Goal: Transaction & Acquisition: Purchase product/service

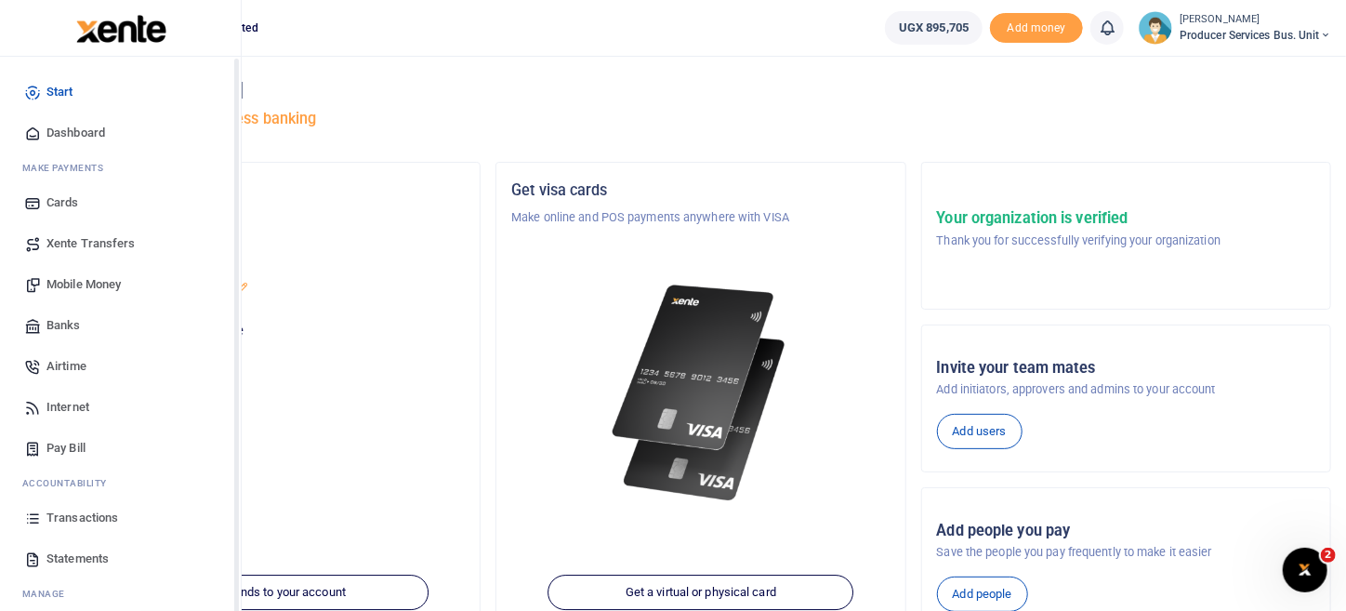
click at [66, 515] on span "Transactions" at bounding box center [82, 517] width 72 height 19
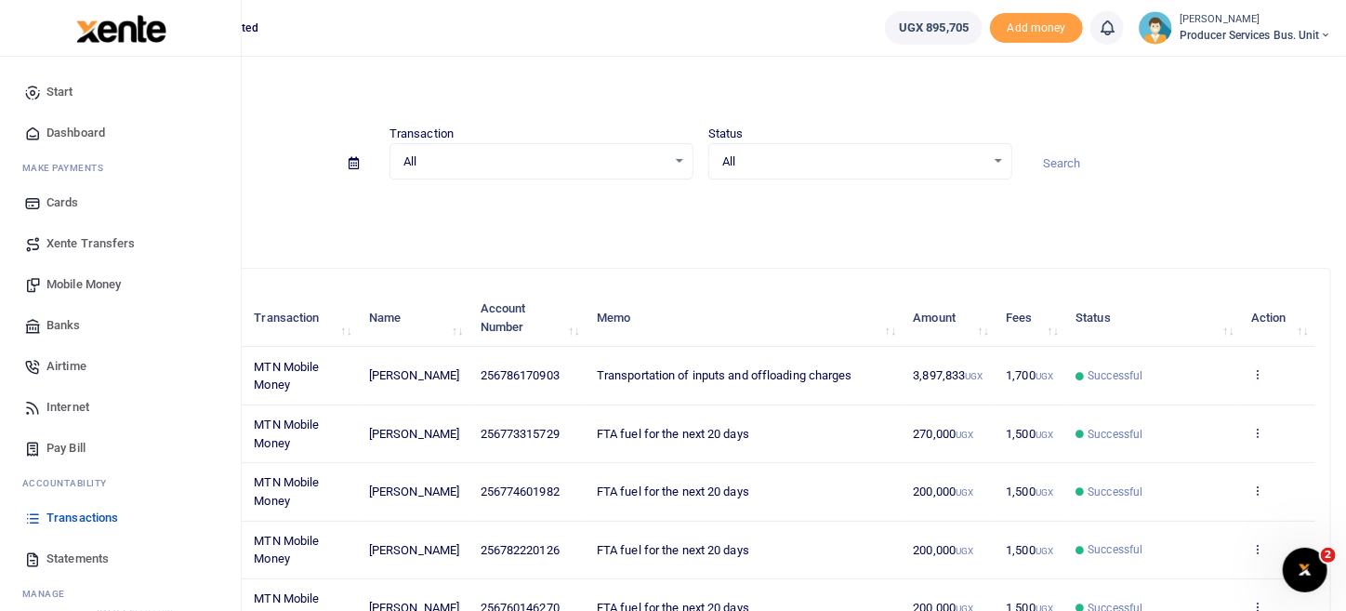
click at [90, 291] on span "Mobile Money" at bounding box center [83, 284] width 74 height 19
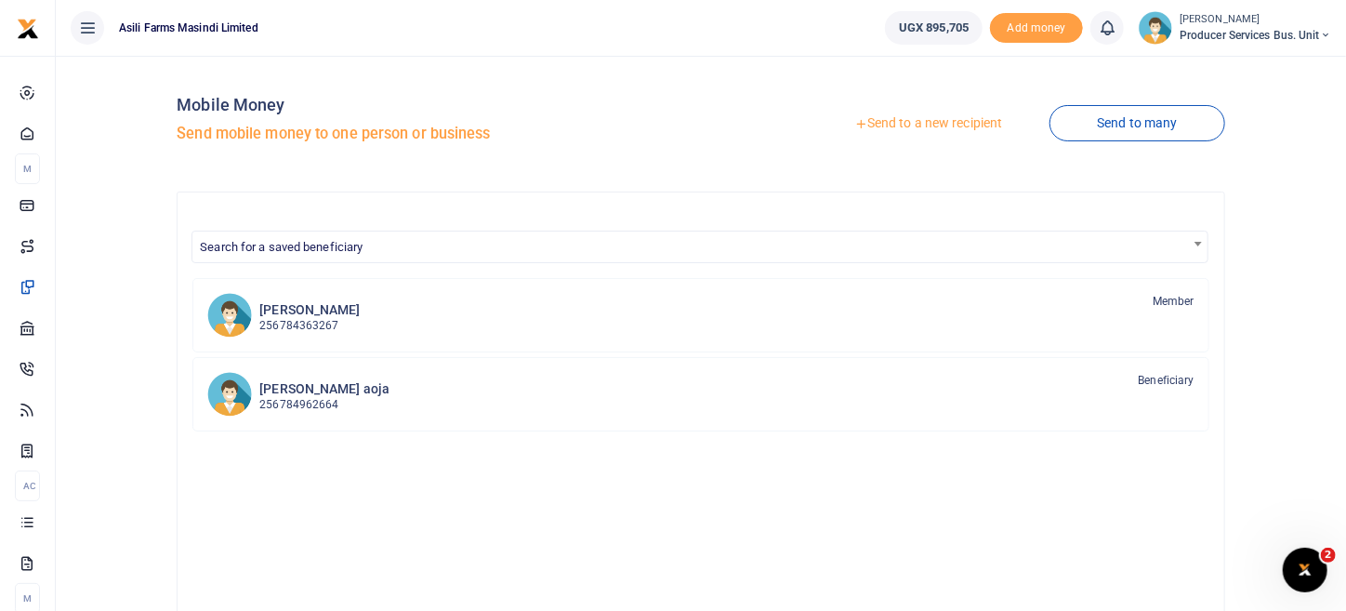
click at [959, 121] on link "Send to a new recipient" at bounding box center [928, 123] width 243 height 33
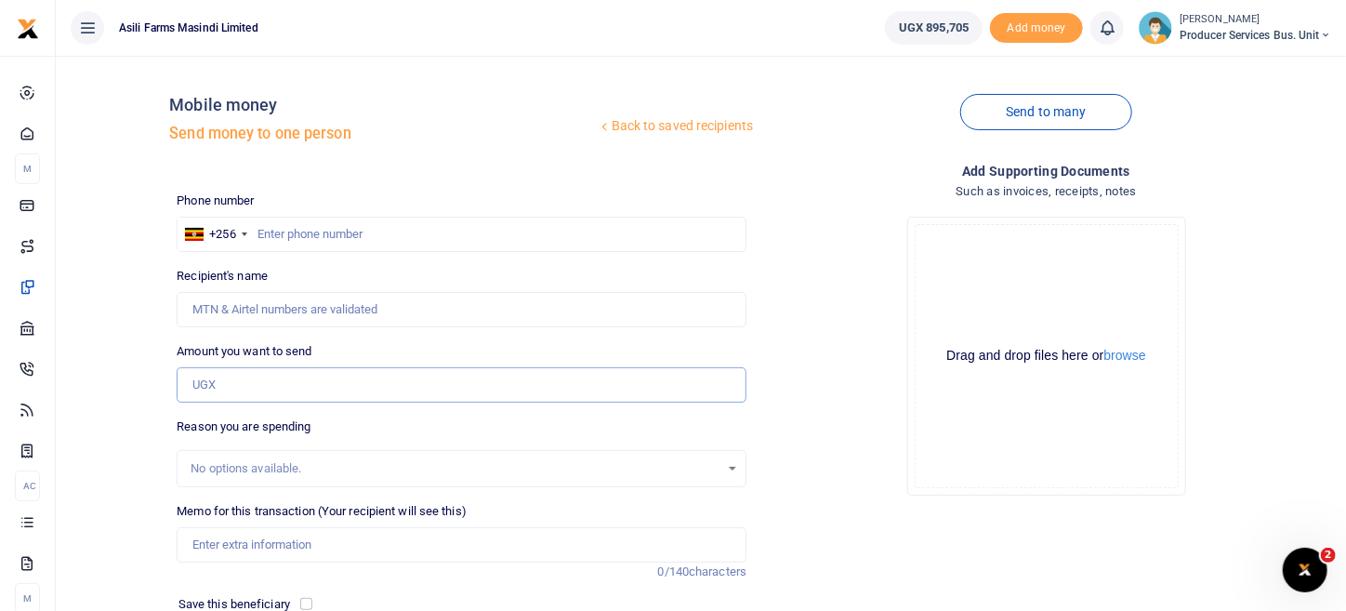
click at [313, 377] on input "Amount you want to send" at bounding box center [462, 384] width 570 height 35
type input "416,000"
click at [773, 305] on div "Drop your files here Drag and drop files here or browse Powered by Uppy" at bounding box center [1046, 356] width 570 height 309
click at [1124, 360] on button "browse" at bounding box center [1125, 356] width 42 height 14
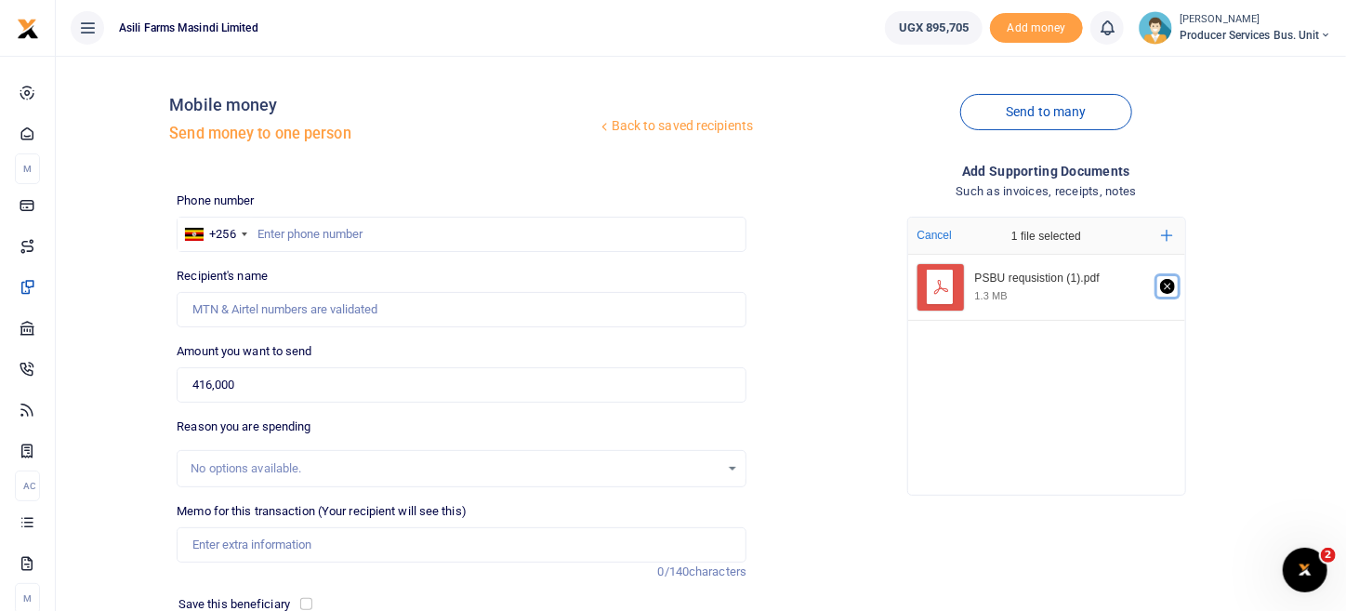
click at [1168, 288] on icon "Remove file" at bounding box center [1167, 286] width 7 height 7
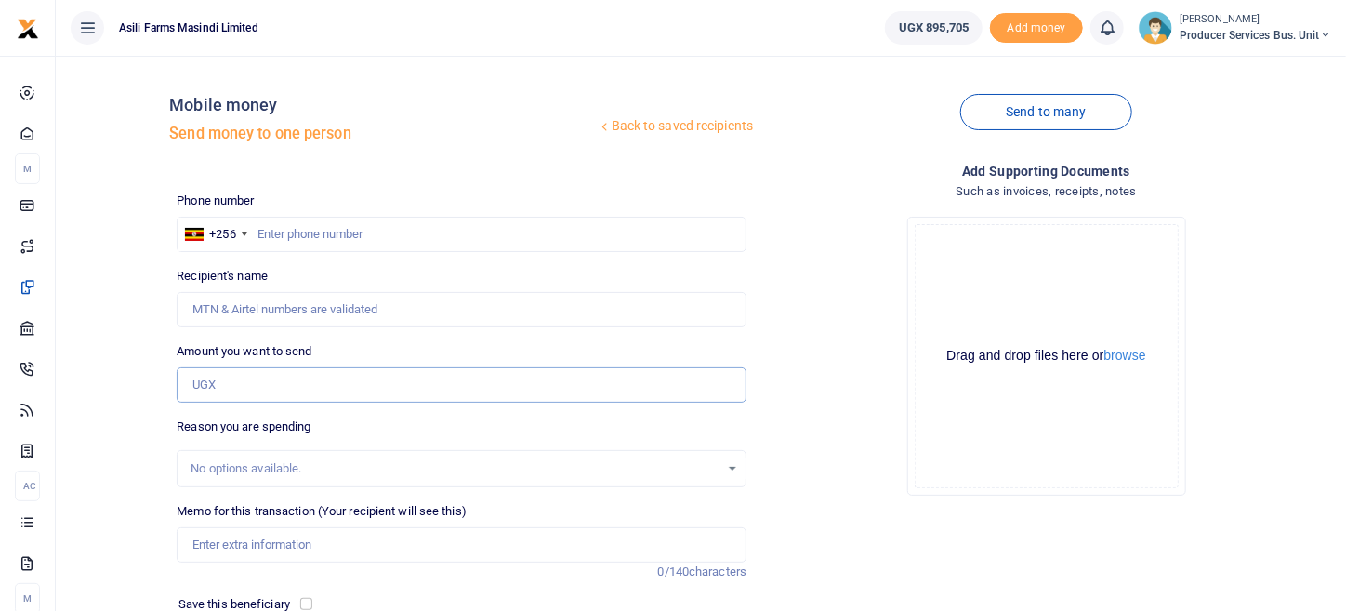
click at [224, 383] on input "Amount you want to send" at bounding box center [462, 384] width 570 height 35
type input "416,000"
click at [856, 489] on div "Drop your files here Drag and drop files here or browse Powered by Uppy" at bounding box center [1046, 356] width 570 height 309
click at [412, 234] on input "text" at bounding box center [462, 234] width 570 height 35
click at [293, 236] on input "text" at bounding box center [462, 234] width 570 height 35
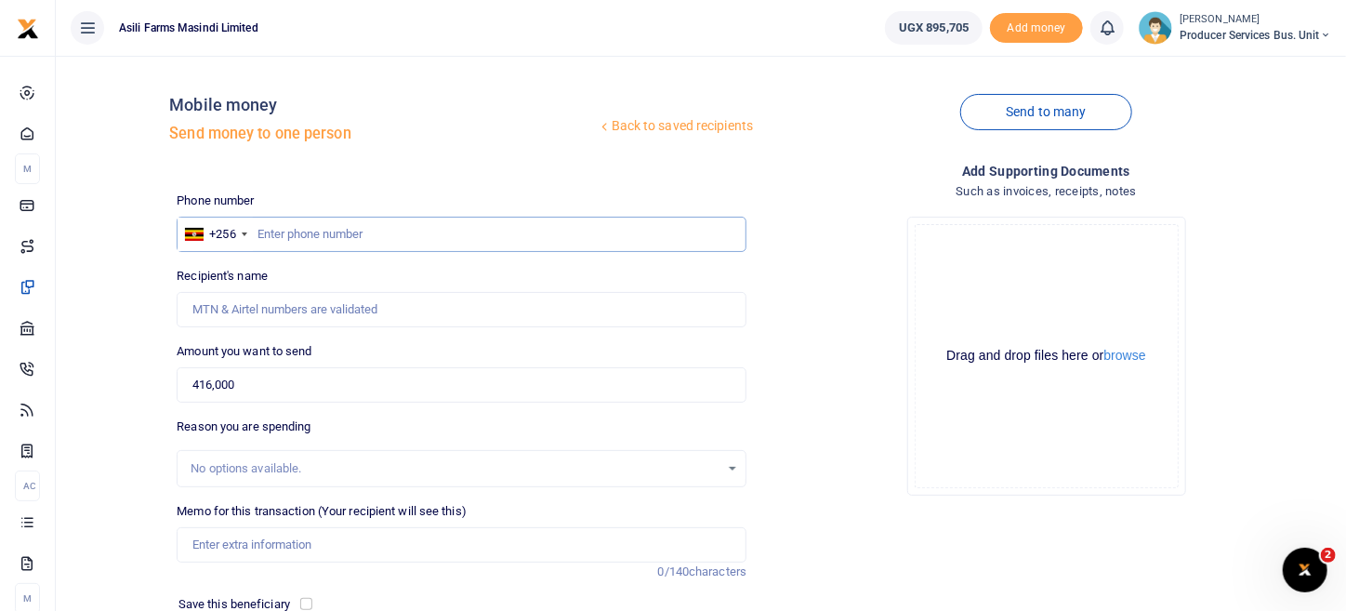
paste input "771862330"
type input "771862330"
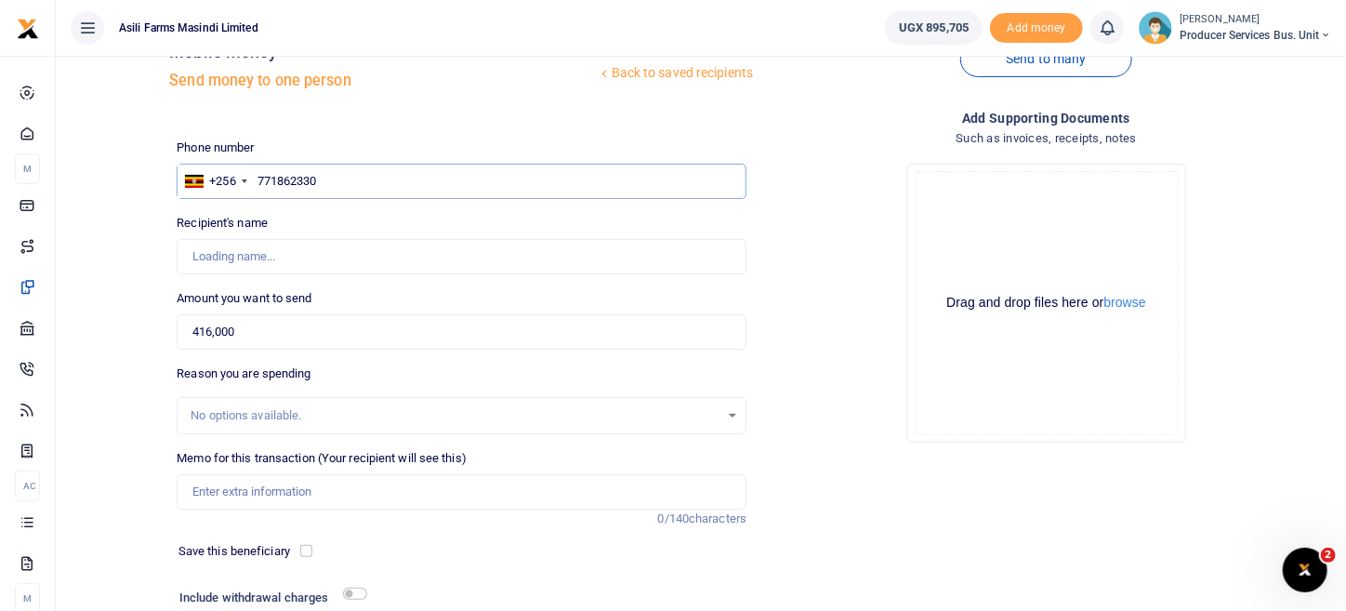
scroll to position [186, 0]
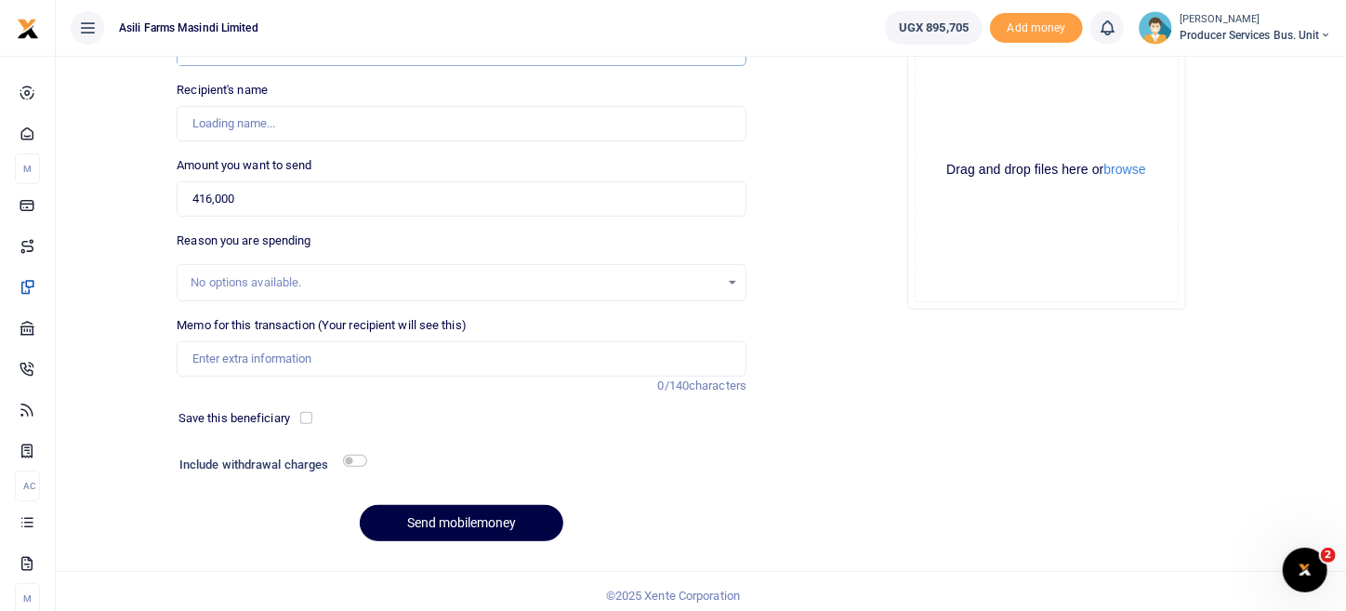
type input "[PERSON_NAME]"
type input "771862330"
click at [282, 363] on input "Memo for this transaction (Your recipient will see this)" at bounding box center [462, 358] width 570 height 35
click at [204, 281] on div "No options available." at bounding box center [455, 282] width 529 height 19
click at [204, 280] on div "No options available." at bounding box center [455, 282] width 529 height 19
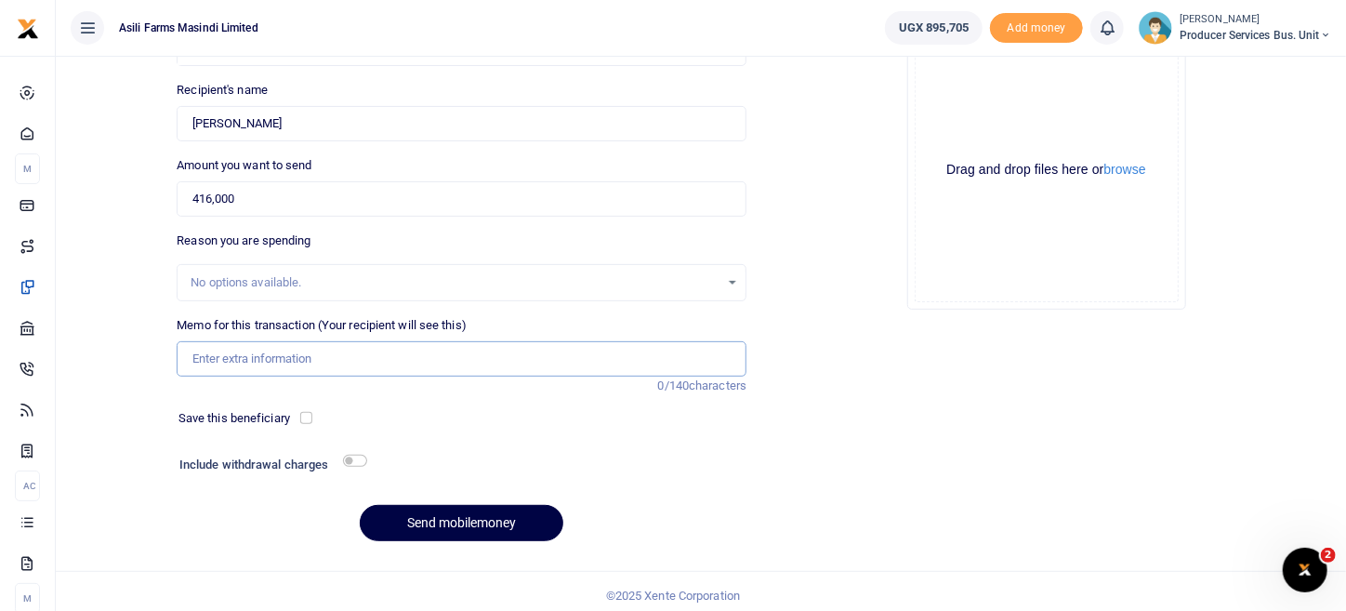
click at [239, 360] on input "Memo for this transaction (Your recipient will see this)" at bounding box center [462, 358] width 570 height 35
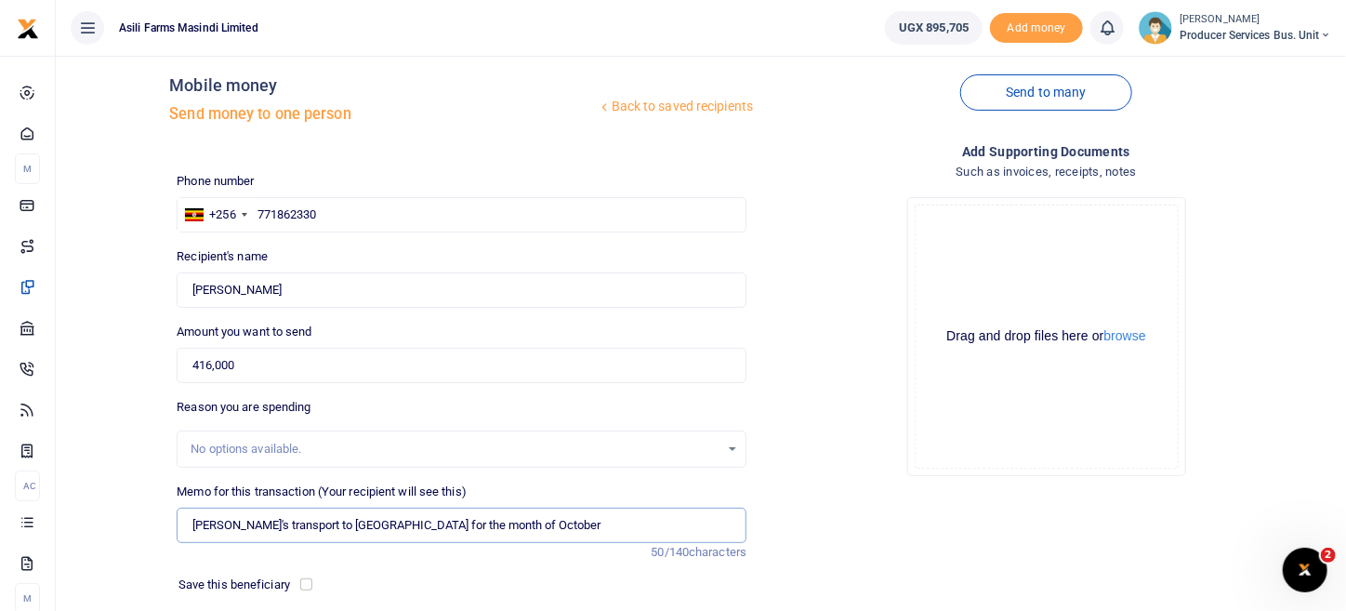
scroll to position [0, 0]
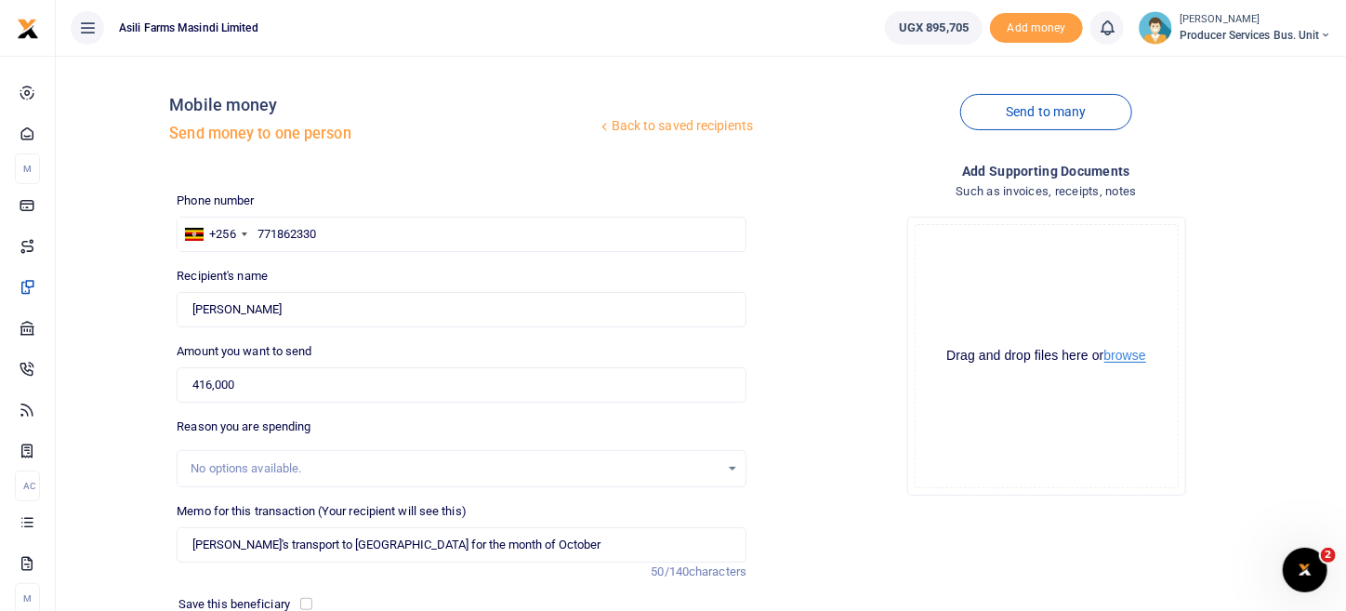
click at [1124, 357] on button "browse" at bounding box center [1125, 356] width 42 height 14
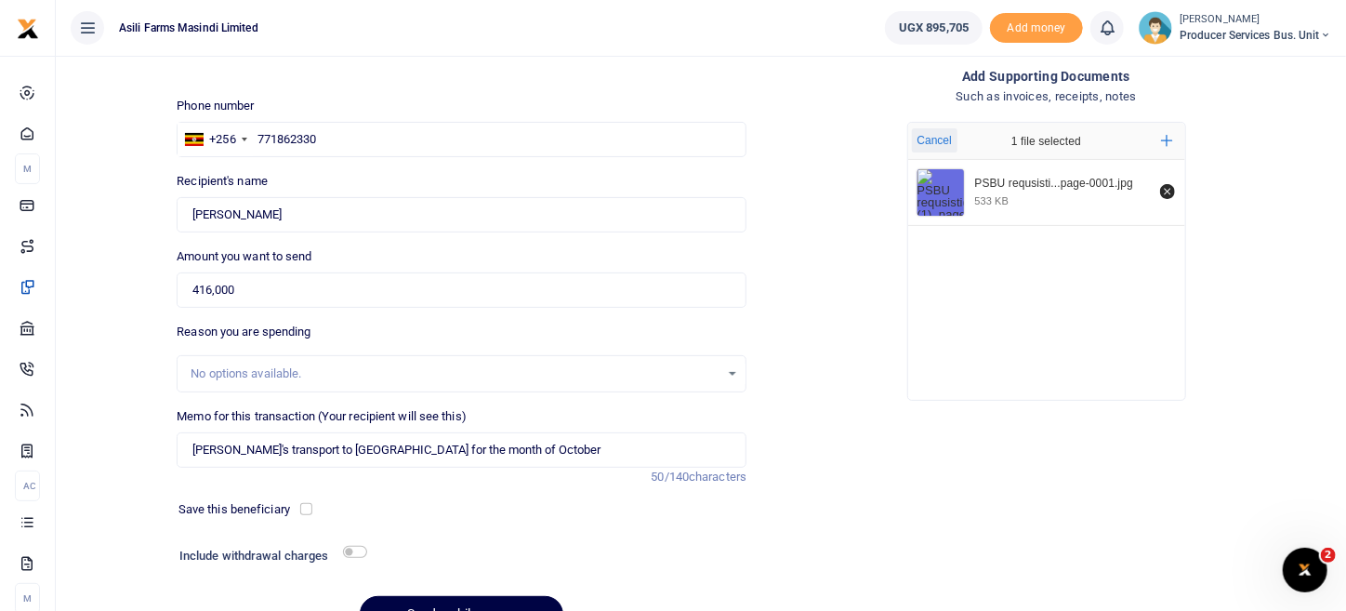
scroll to position [193, 0]
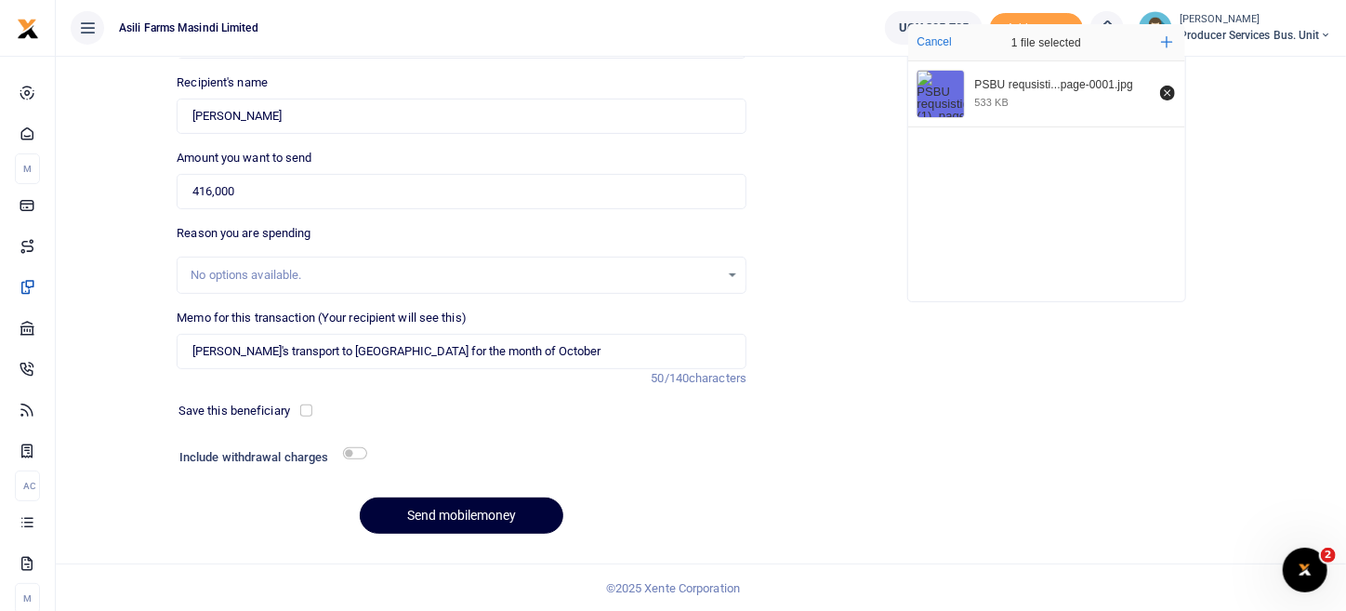
click at [454, 528] on button "Send mobilemoney" at bounding box center [462, 515] width 204 height 36
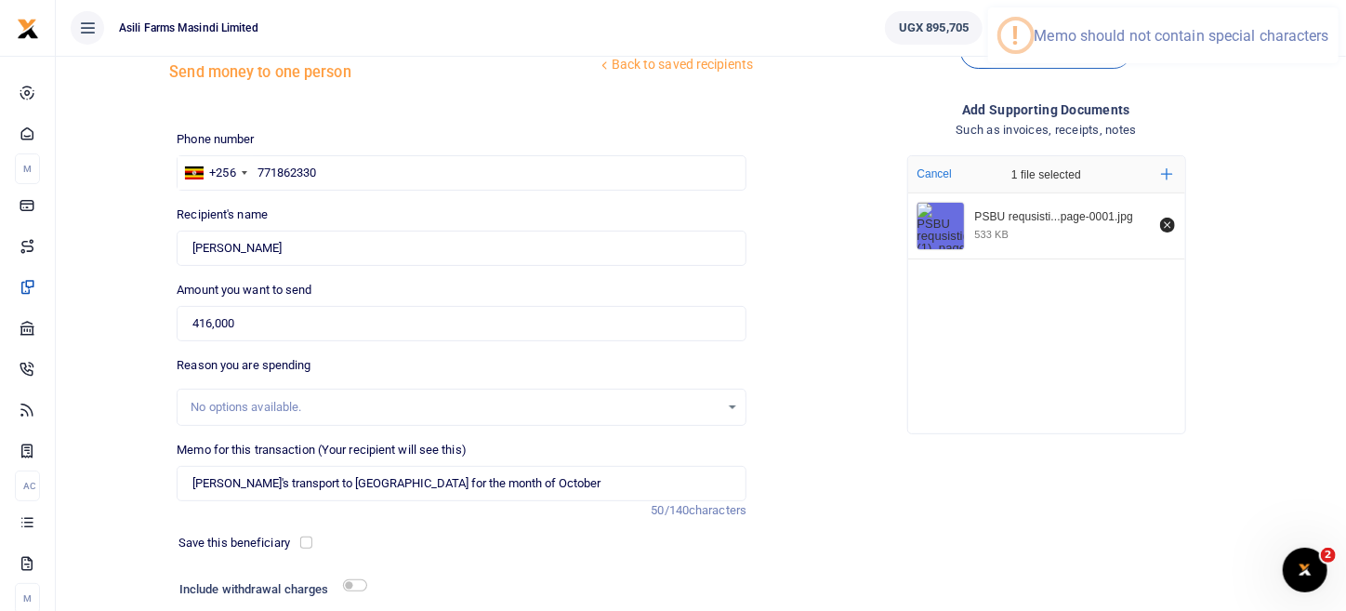
scroll to position [92, 0]
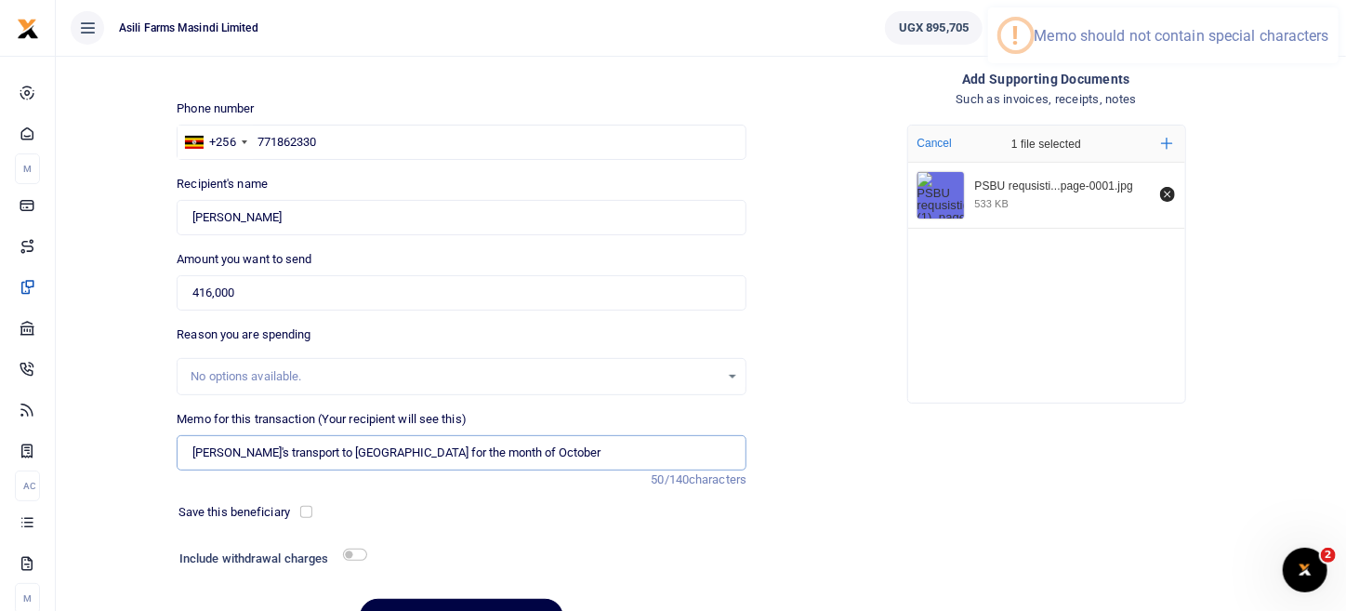
click at [231, 451] on input "Naomi's transport to Zara for the month of October" at bounding box center [462, 452] width 570 height 35
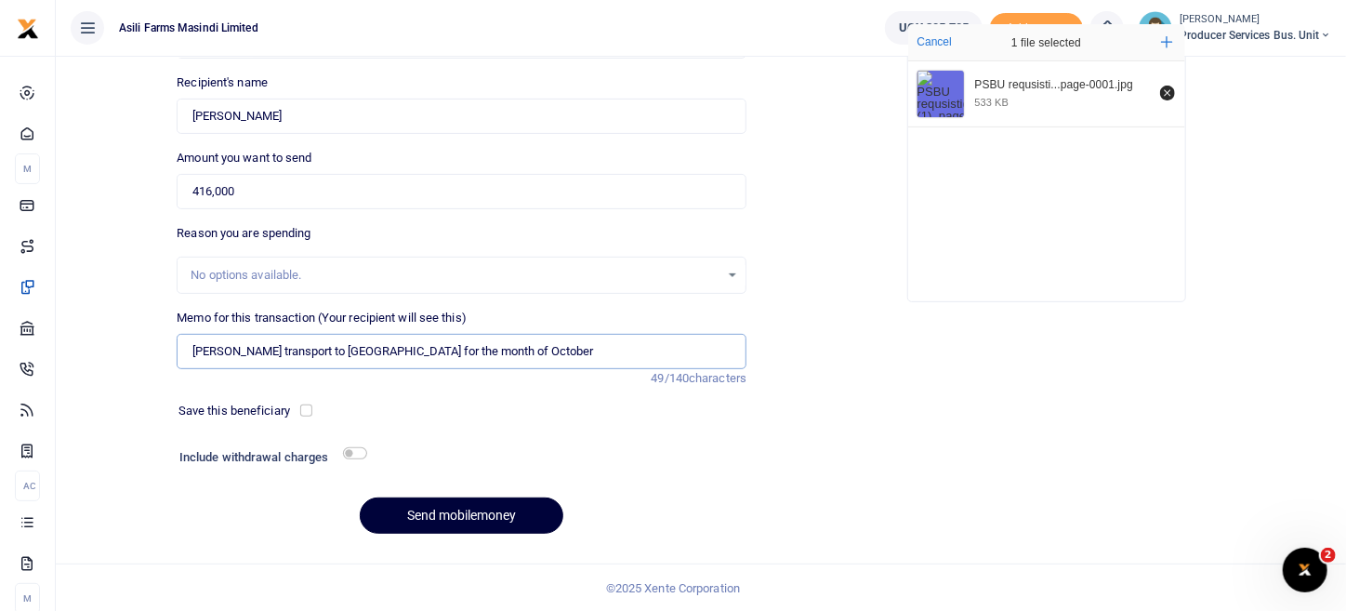
type input "Naomis transport to Zara for the month of October"
click at [469, 510] on button "Send mobilemoney" at bounding box center [462, 515] width 204 height 36
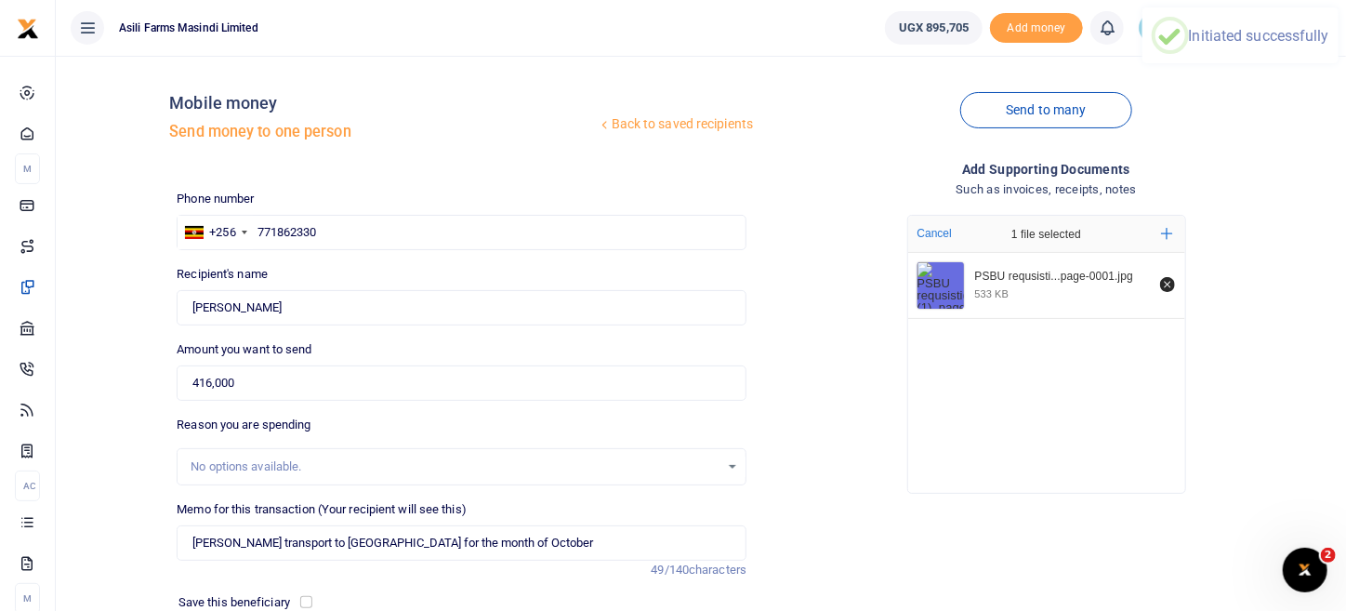
scroll to position [0, 0]
